Goal: Navigation & Orientation: Find specific page/section

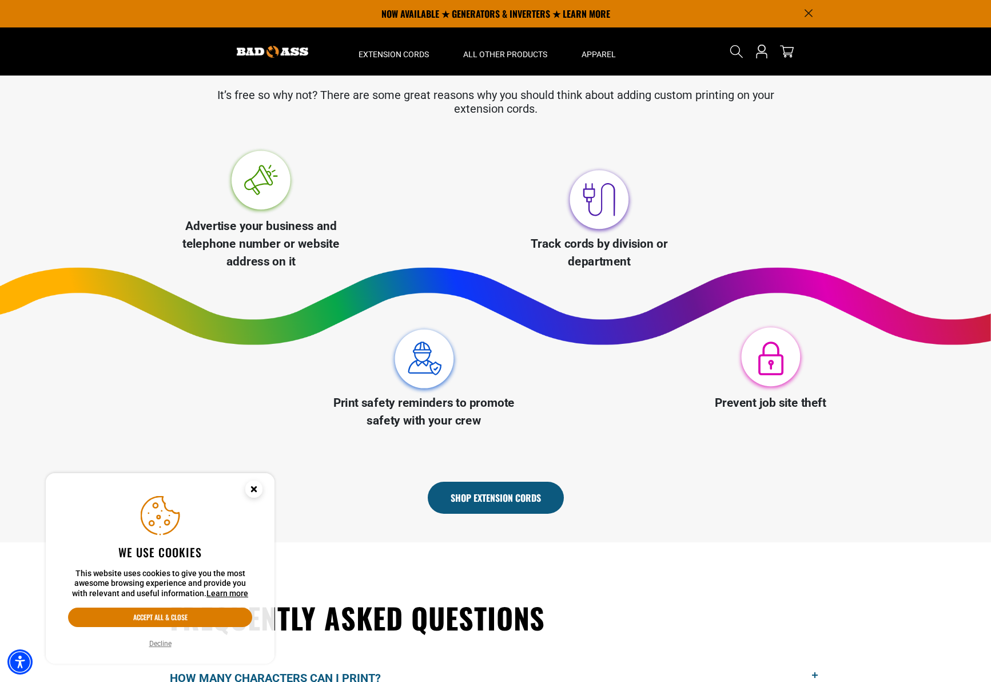
scroll to position [229, 0]
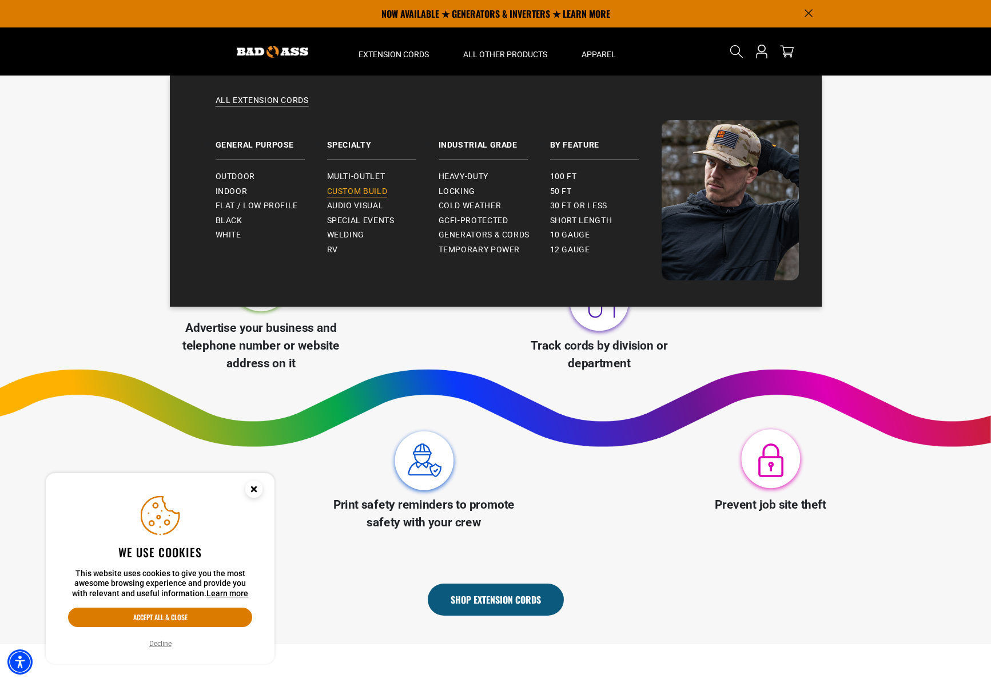
click at [371, 189] on span "Custom Build" at bounding box center [357, 191] width 61 height 10
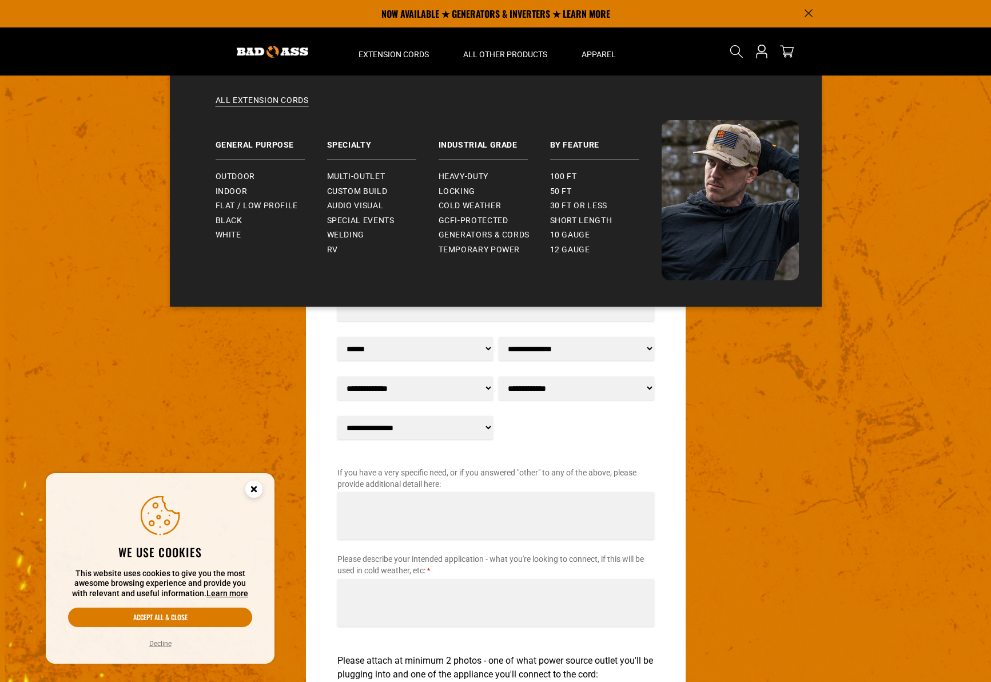
scroll to position [915, 0]
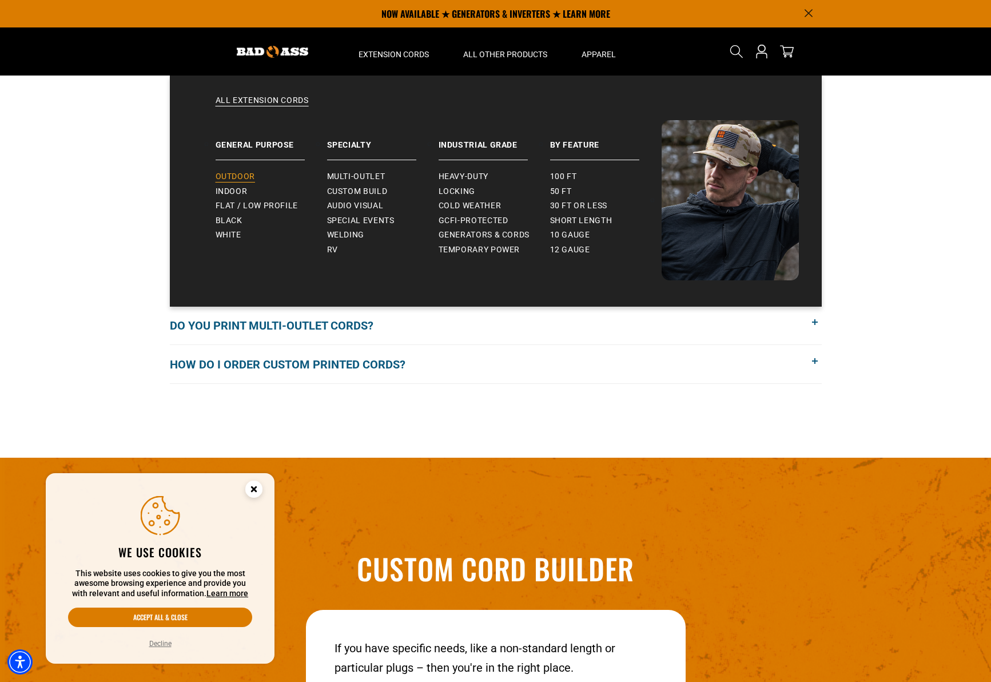
click at [226, 176] on span "Outdoor" at bounding box center [235, 177] width 39 height 10
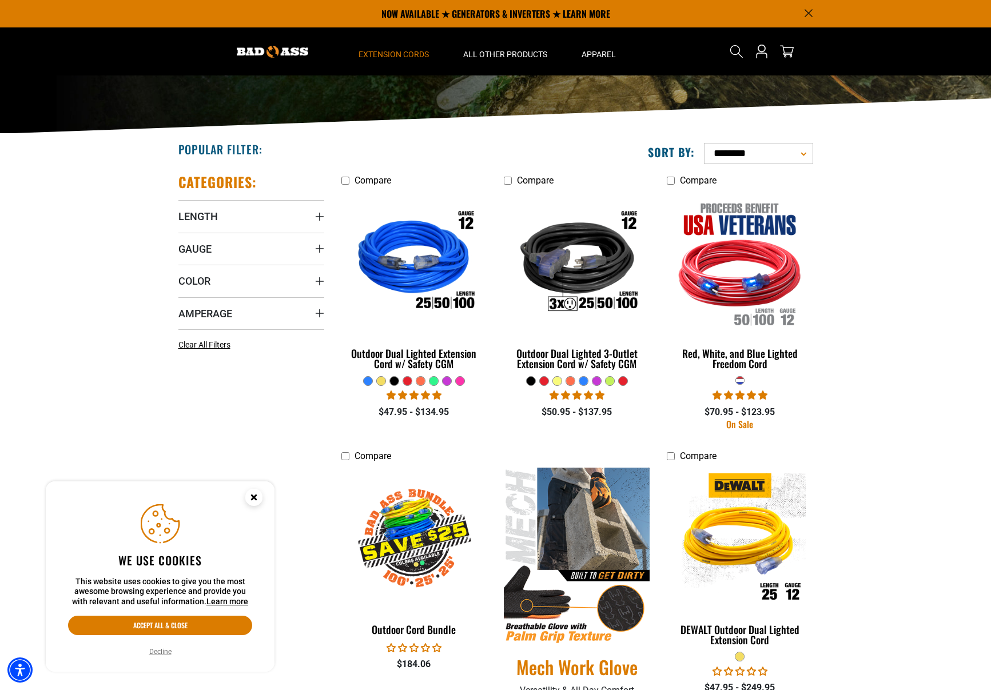
scroll to position [114, 0]
